Goal: Information Seeking & Learning: Compare options

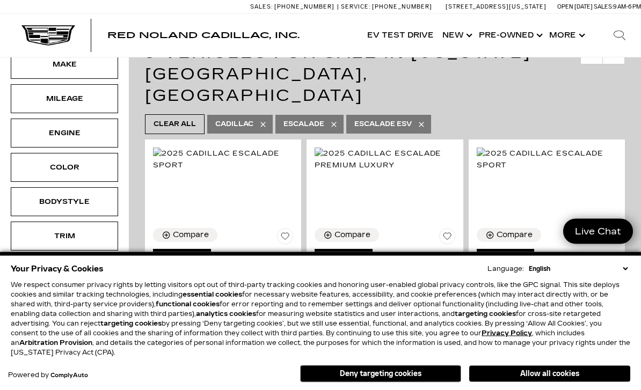
scroll to position [240, 0]
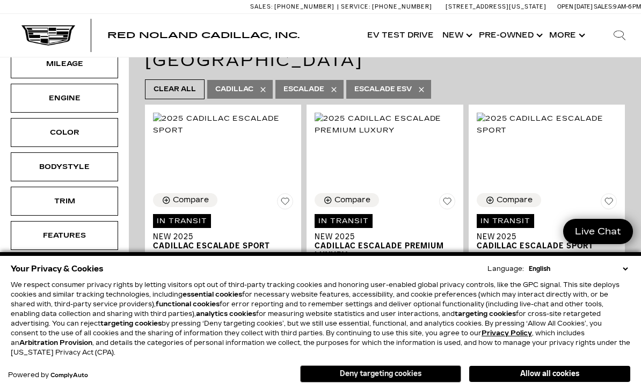
click at [382, 373] on button "Deny targeting cookies" at bounding box center [380, 374] width 161 height 17
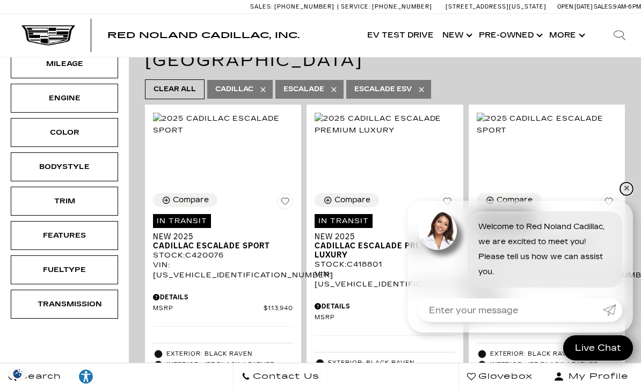
click at [626, 184] on link "✕" at bounding box center [626, 189] width 13 height 13
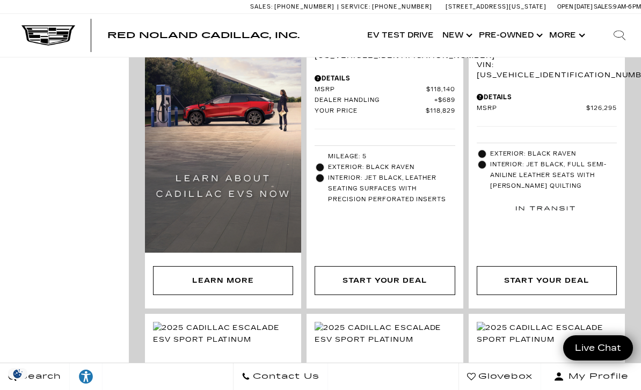
scroll to position [841, 0]
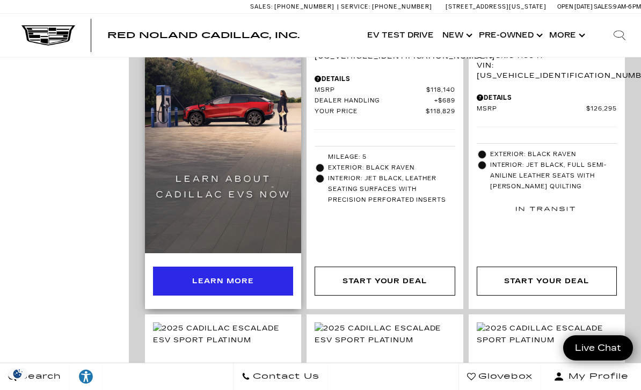
click at [210, 276] on div "Learn More" at bounding box center [223, 282] width 62 height 12
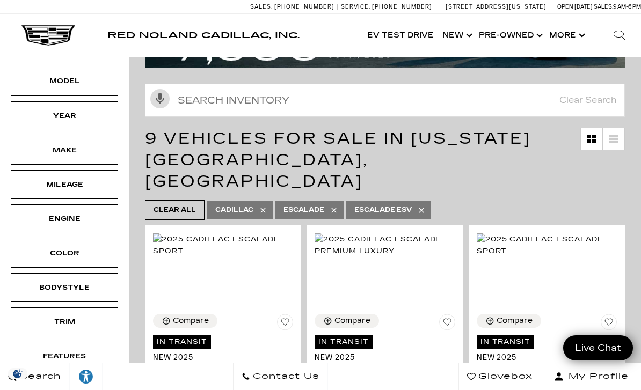
scroll to position [0, 0]
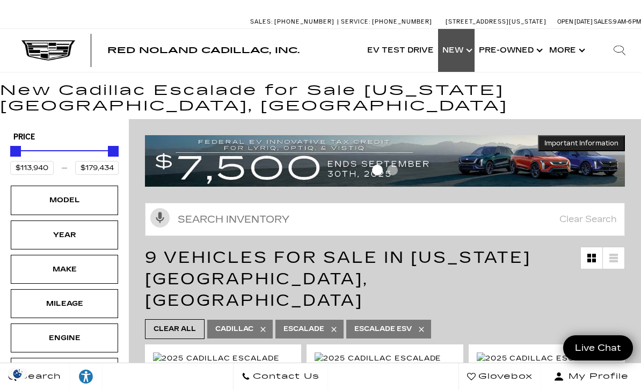
click at [469, 53] on link "Show New" at bounding box center [456, 50] width 37 height 43
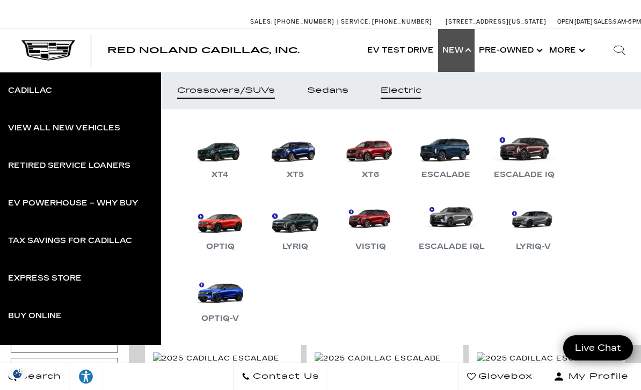
click at [413, 100] on link "Electric" at bounding box center [401, 91] width 73 height 38
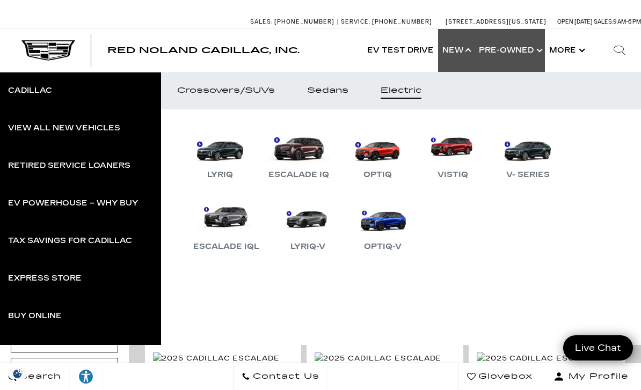
click at [539, 46] on link "Show Pre-Owned" at bounding box center [510, 50] width 70 height 43
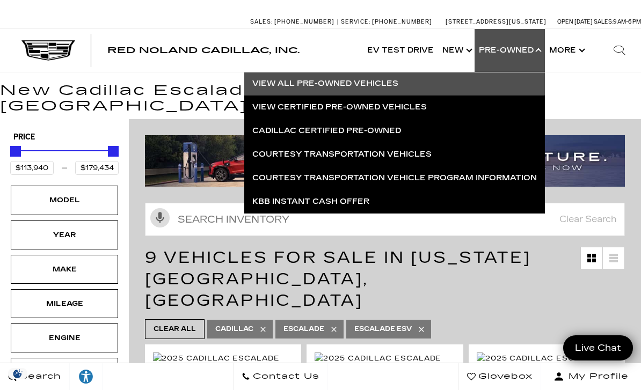
click at [411, 88] on link "View All Pre-Owned Vehicles" at bounding box center [394, 84] width 301 height 24
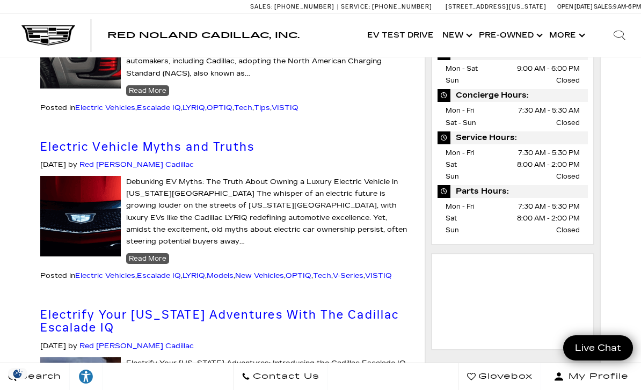
scroll to position [467, 0]
click at [466, 31] on link "Show New" at bounding box center [456, 35] width 37 height 43
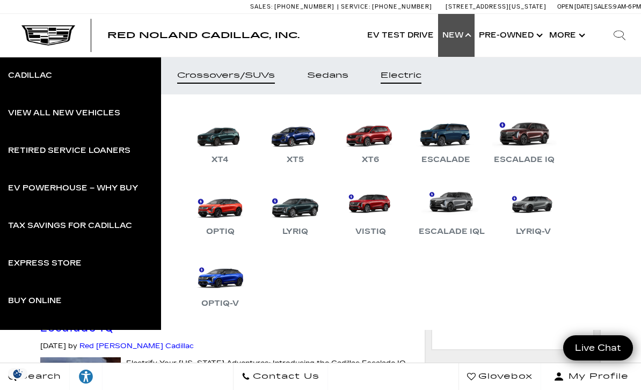
click at [409, 72] on div "Electric" at bounding box center [401, 76] width 41 height 8
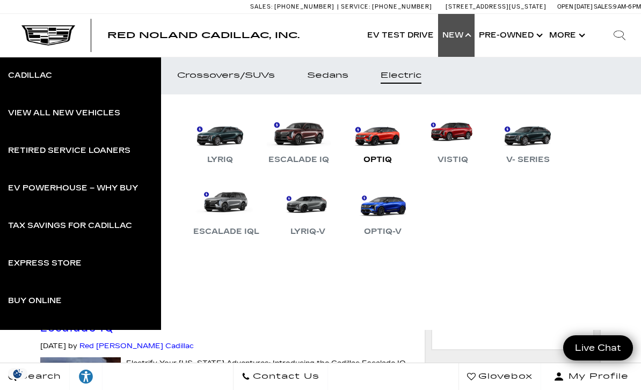
click at [377, 135] on link "OPTIQ" at bounding box center [377, 139] width 64 height 56
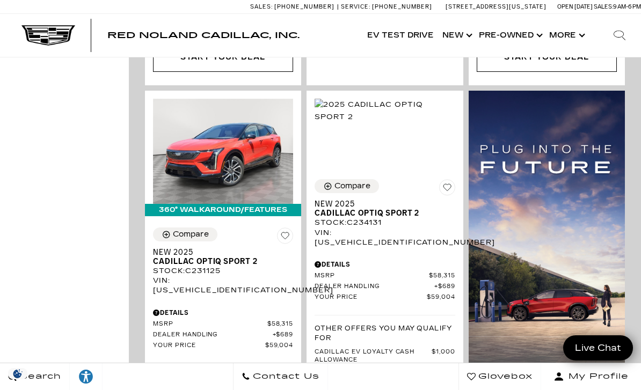
scroll to position [1778, 0]
click at [601, 278] on img at bounding box center [547, 270] width 156 height 358
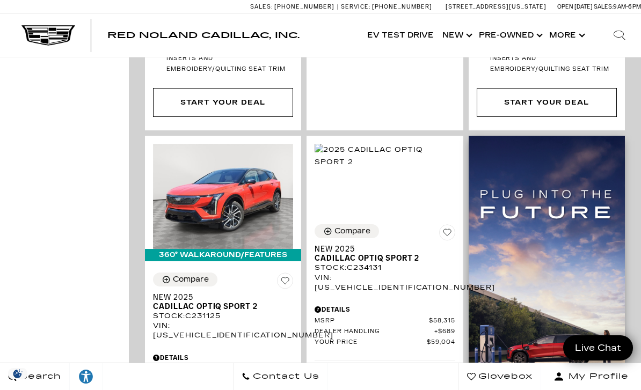
scroll to position [1732, 0]
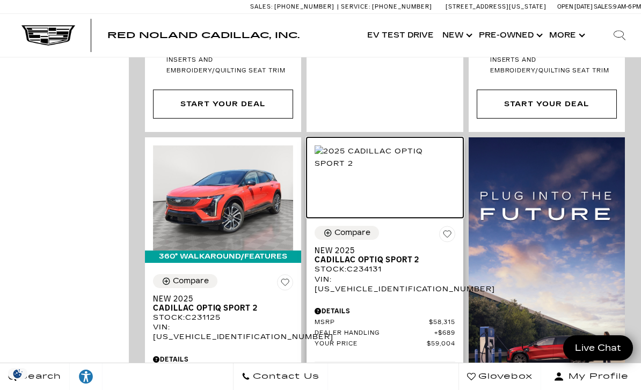
click at [390, 150] on img at bounding box center [385, 158] width 140 height 24
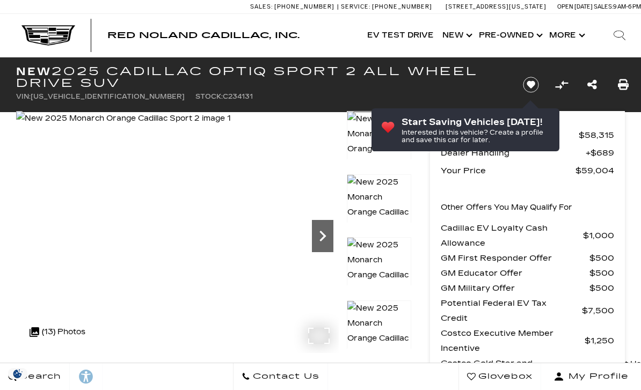
click at [324, 235] on icon "Next" at bounding box center [323, 236] width 6 height 11
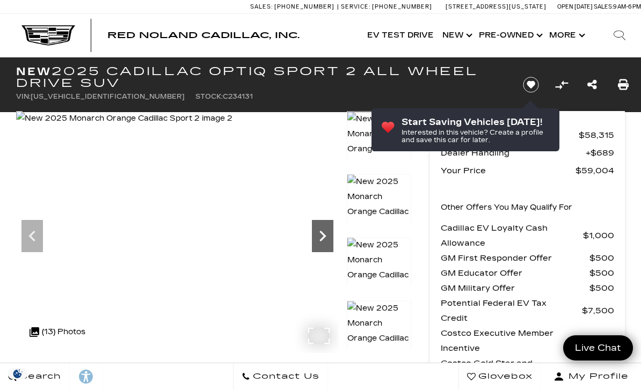
click at [322, 236] on icon "Next" at bounding box center [322, 236] width 21 height 21
click at [324, 235] on icon "Next" at bounding box center [323, 236] width 6 height 11
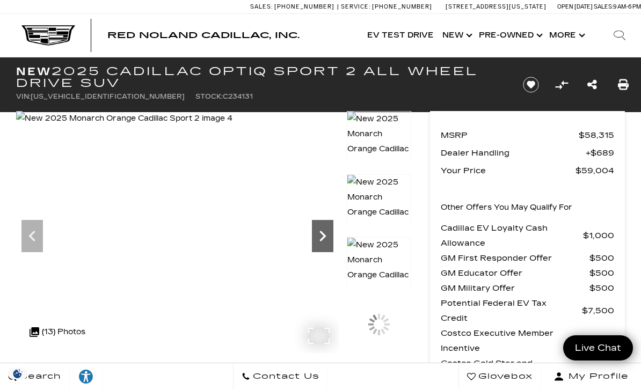
click at [323, 229] on icon "Next" at bounding box center [322, 236] width 21 height 21
click at [323, 231] on icon "Next" at bounding box center [322, 236] width 21 height 21
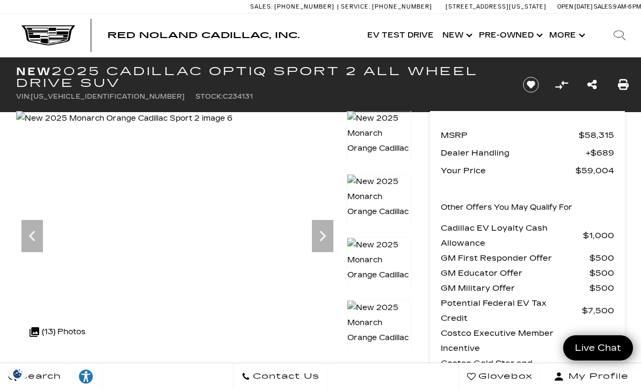
click at [384, 174] on div at bounding box center [379, 142] width 64 height 63
click at [325, 240] on icon "Next" at bounding box center [322, 236] width 21 height 21
click at [323, 242] on icon "Next" at bounding box center [322, 236] width 21 height 21
click at [328, 238] on icon "Next" at bounding box center [322, 236] width 21 height 21
click at [473, 35] on link "Show New" at bounding box center [456, 35] width 37 height 43
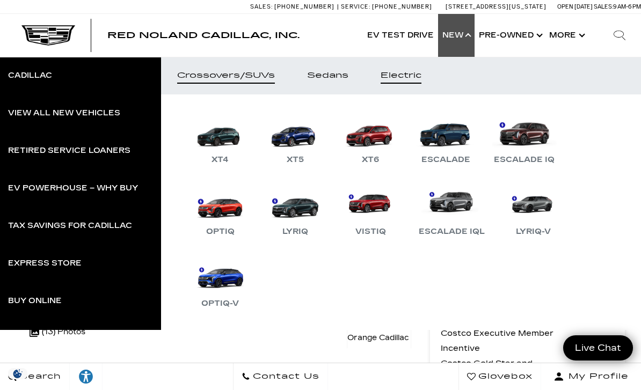
click at [403, 84] on link "Electric" at bounding box center [401, 76] width 73 height 38
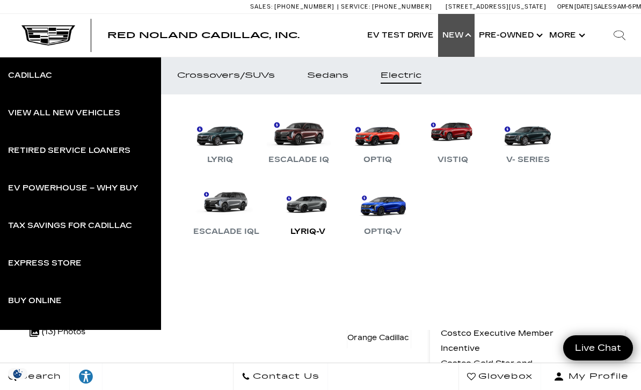
click at [312, 206] on link "LYRIQ-V" at bounding box center [308, 211] width 64 height 56
click at [310, 204] on link "LYRIQ-V" at bounding box center [308, 211] width 64 height 56
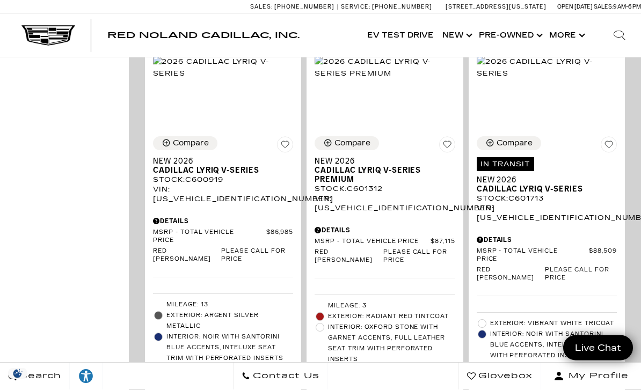
scroll to position [1196, 0]
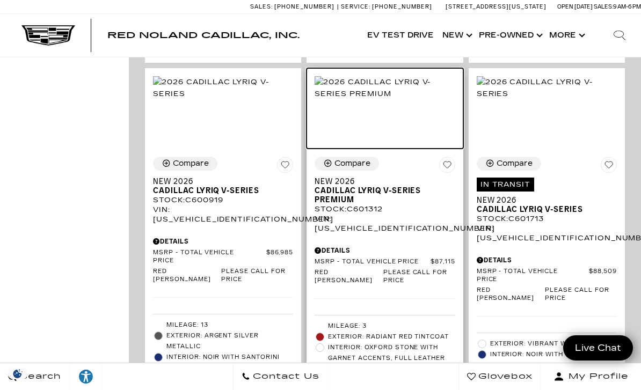
click at [411, 100] on img at bounding box center [385, 88] width 140 height 24
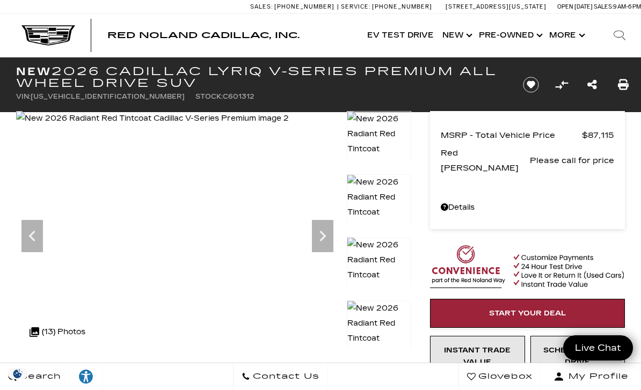
click at [381, 301] on img at bounding box center [379, 346] width 64 height 91
click at [327, 235] on icon "Next" at bounding box center [322, 236] width 21 height 21
click at [330, 236] on icon "Next" at bounding box center [322, 236] width 21 height 21
click at [386, 133] on img at bounding box center [379, 156] width 64 height 91
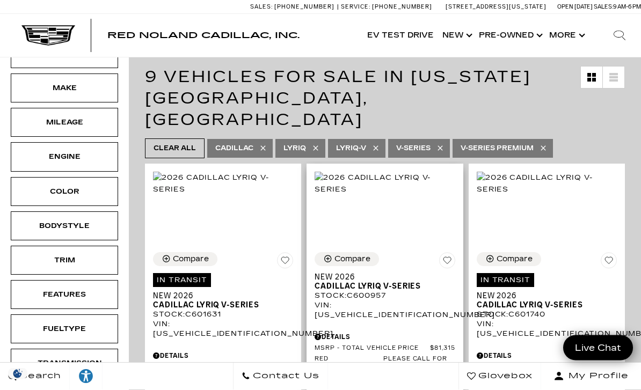
scroll to position [134, 0]
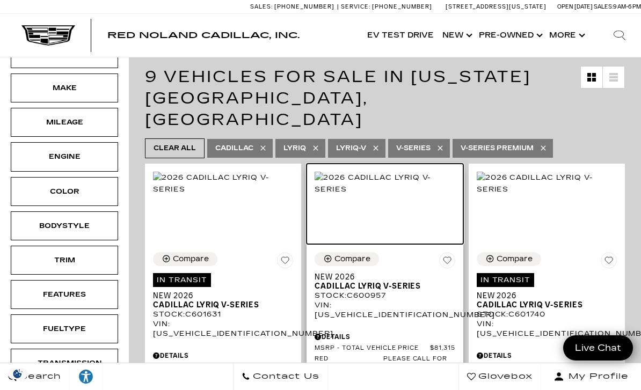
click at [399, 187] on img at bounding box center [385, 184] width 140 height 24
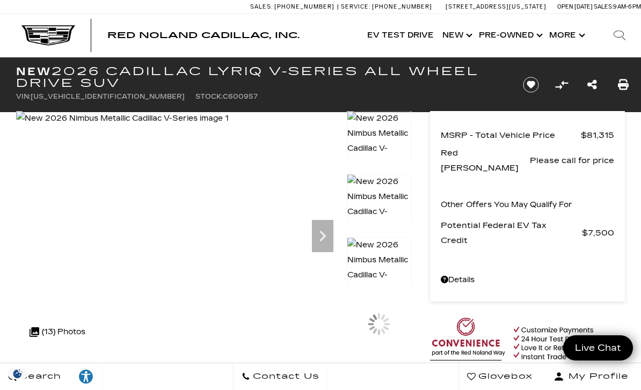
click at [384, 174] on div at bounding box center [379, 142] width 64 height 63
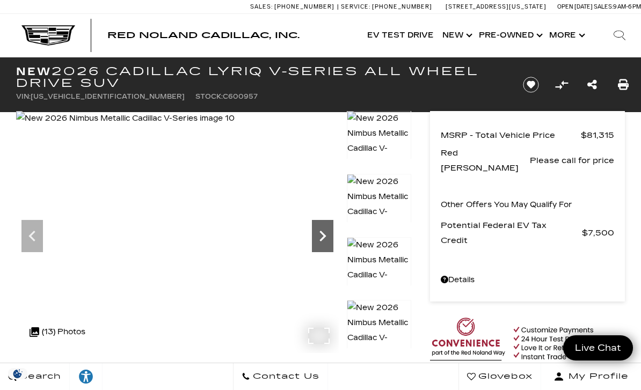
click at [329, 242] on icon "Next" at bounding box center [322, 236] width 21 height 21
click at [323, 233] on icon "Next" at bounding box center [322, 236] width 21 height 21
click at [329, 238] on icon "Next" at bounding box center [322, 236] width 21 height 21
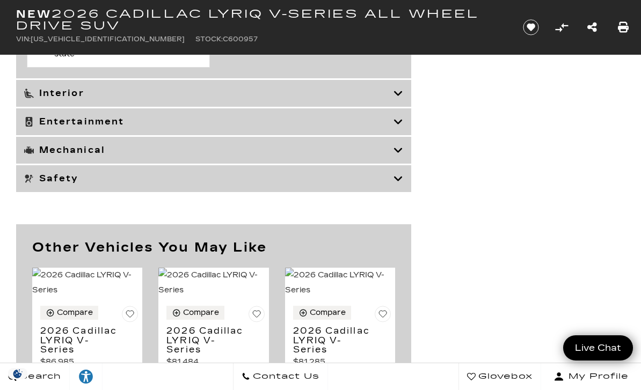
scroll to position [4318, 0]
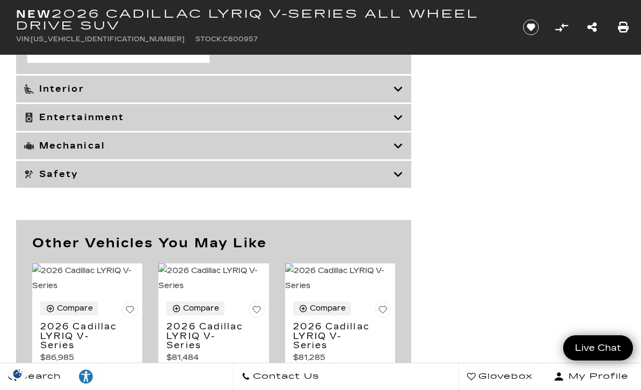
click at [402, 93] on icon at bounding box center [399, 89] width 10 height 11
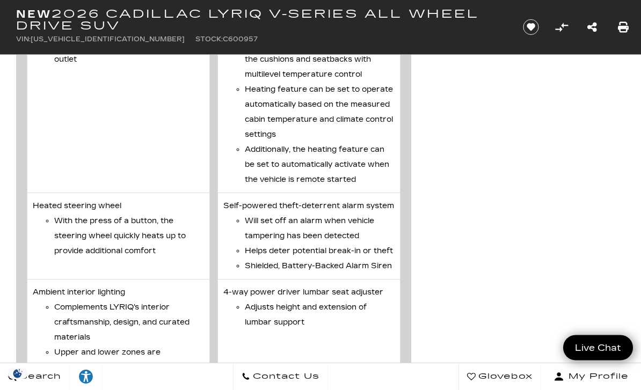
scroll to position [4631, 0]
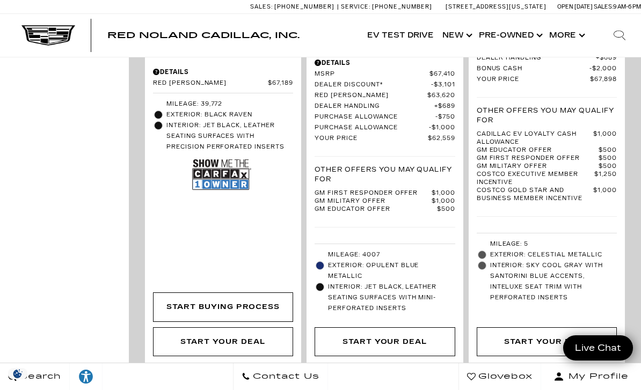
scroll to position [3432, 0]
